Goal: Navigation & Orientation: Find specific page/section

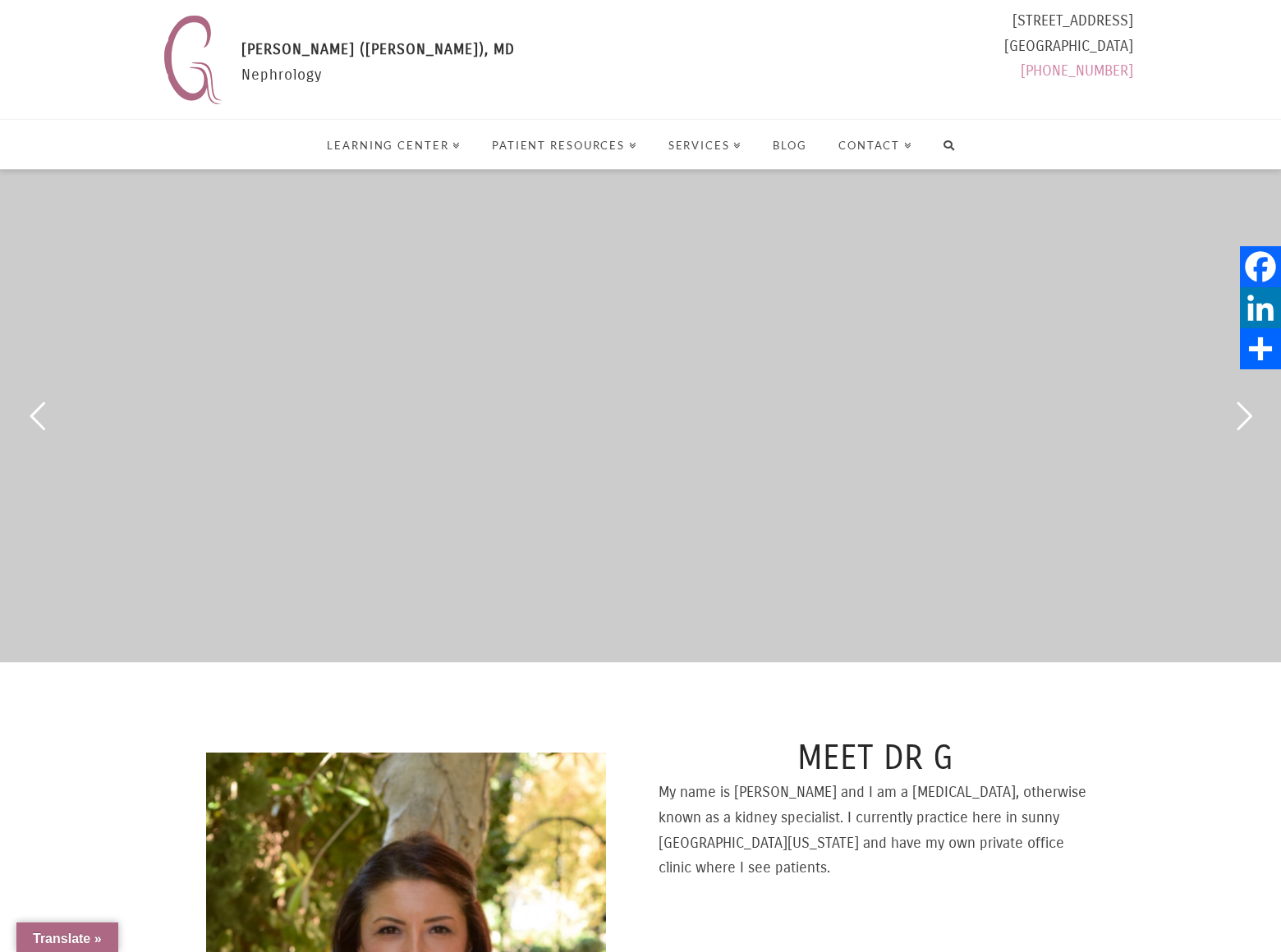
select select "Language Translate Widget"
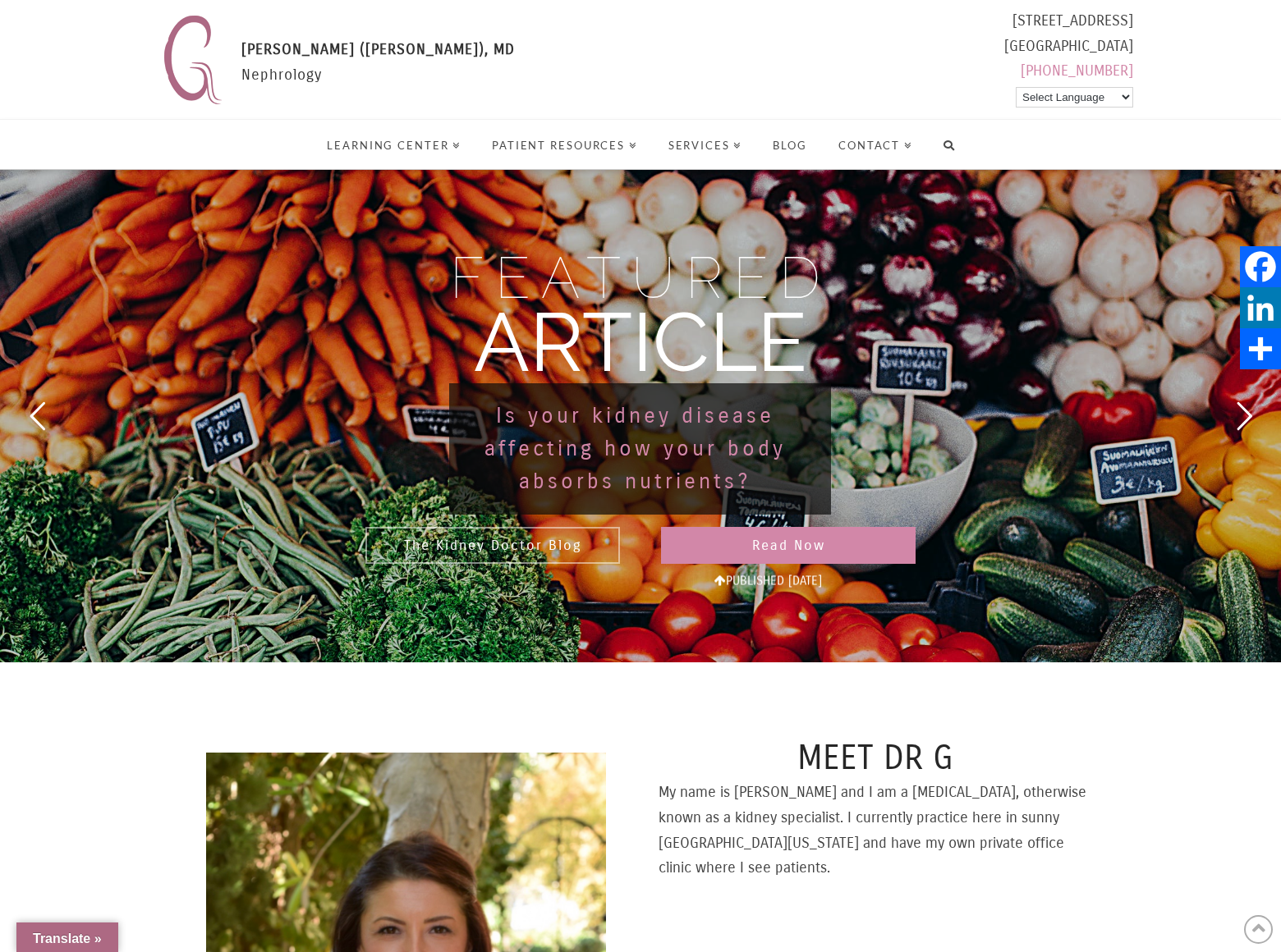
scroll to position [2131, 0]
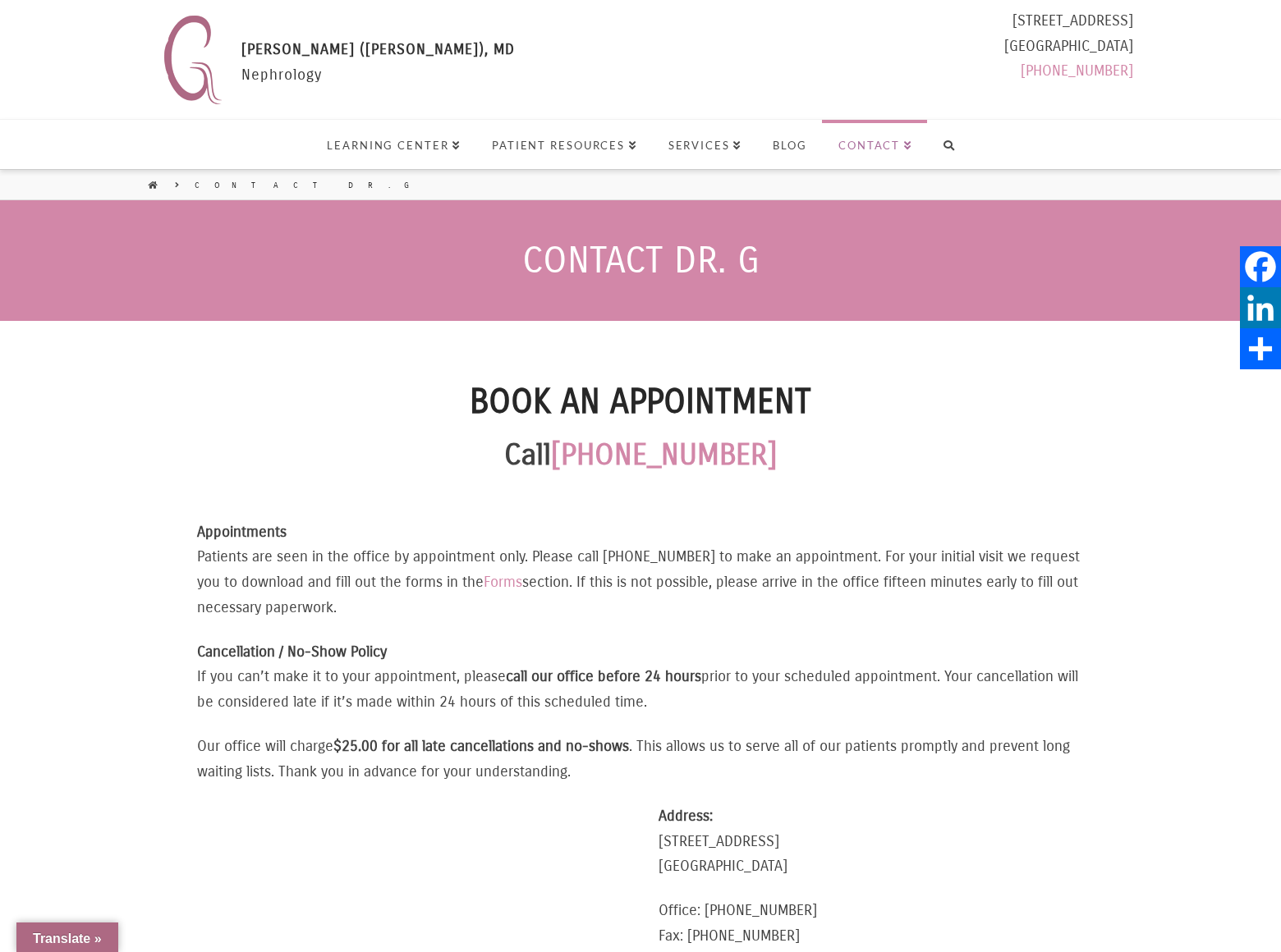
select select "Language Translate Widget"
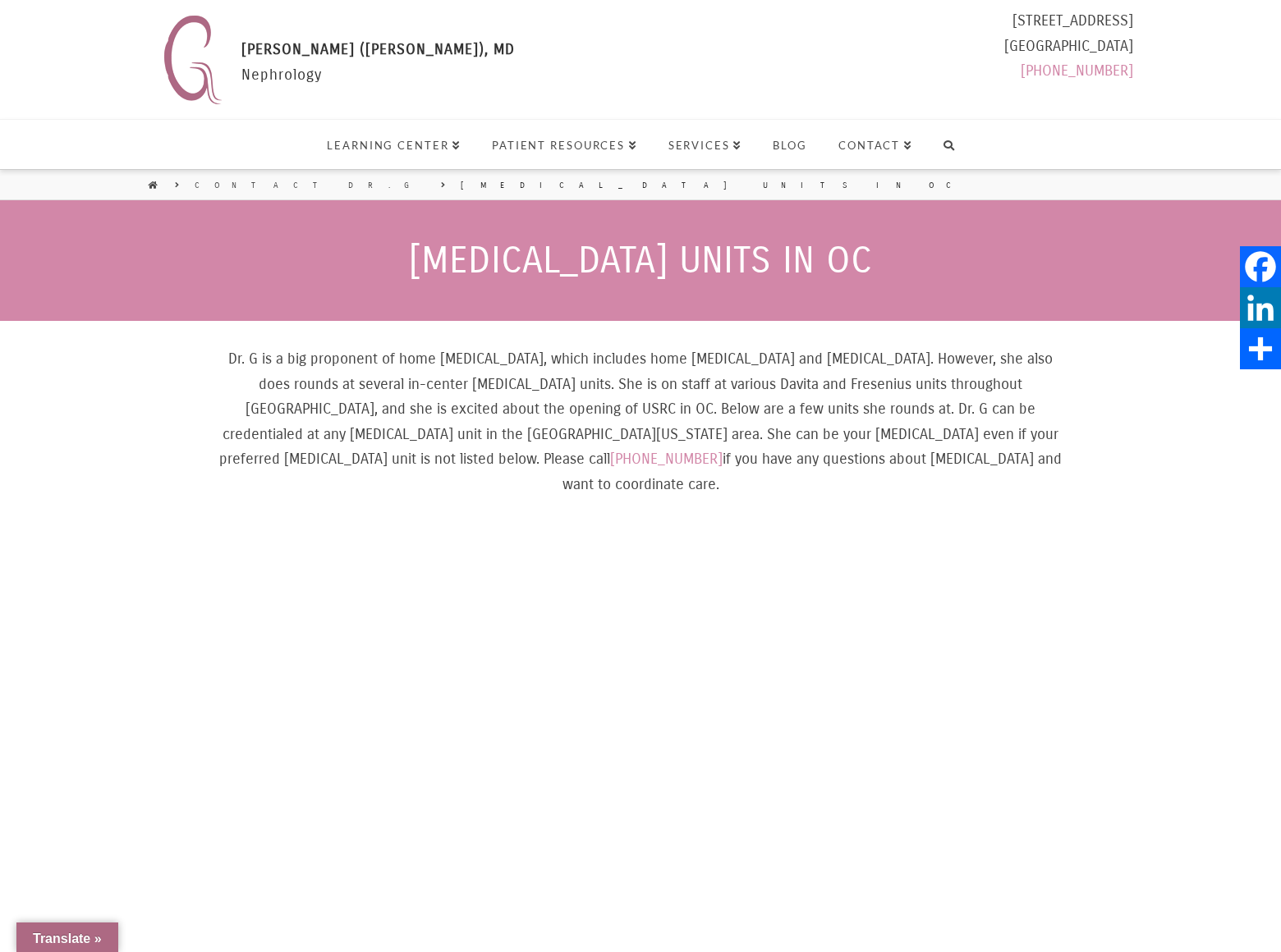
select select "Language Translate Widget"
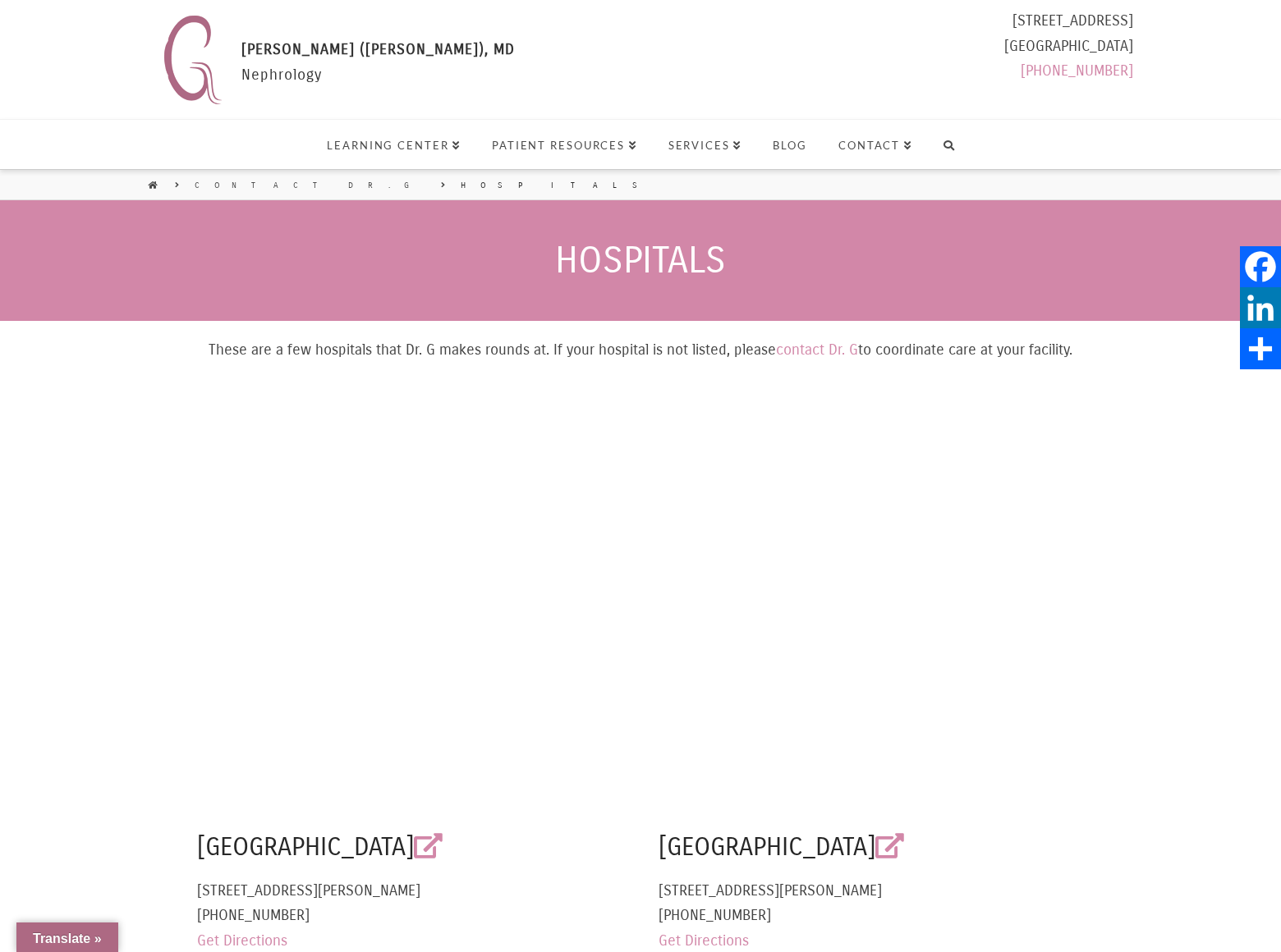
select select "Language Translate Widget"
